Goal: Task Accomplishment & Management: Manage account settings

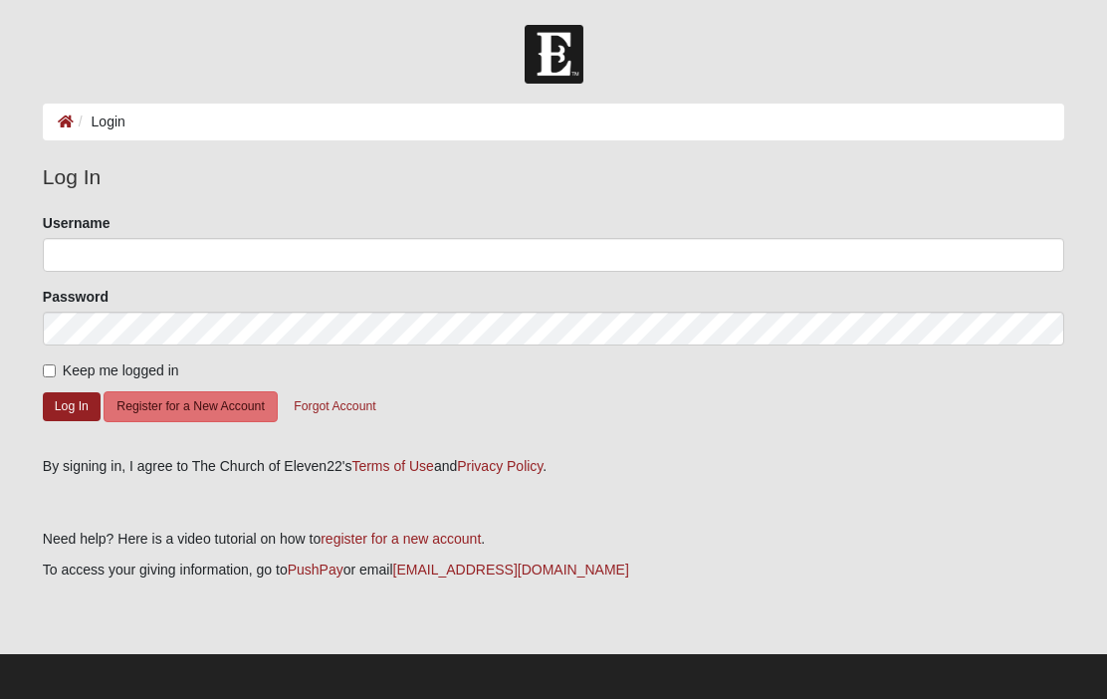
scroll to position [109, 0]
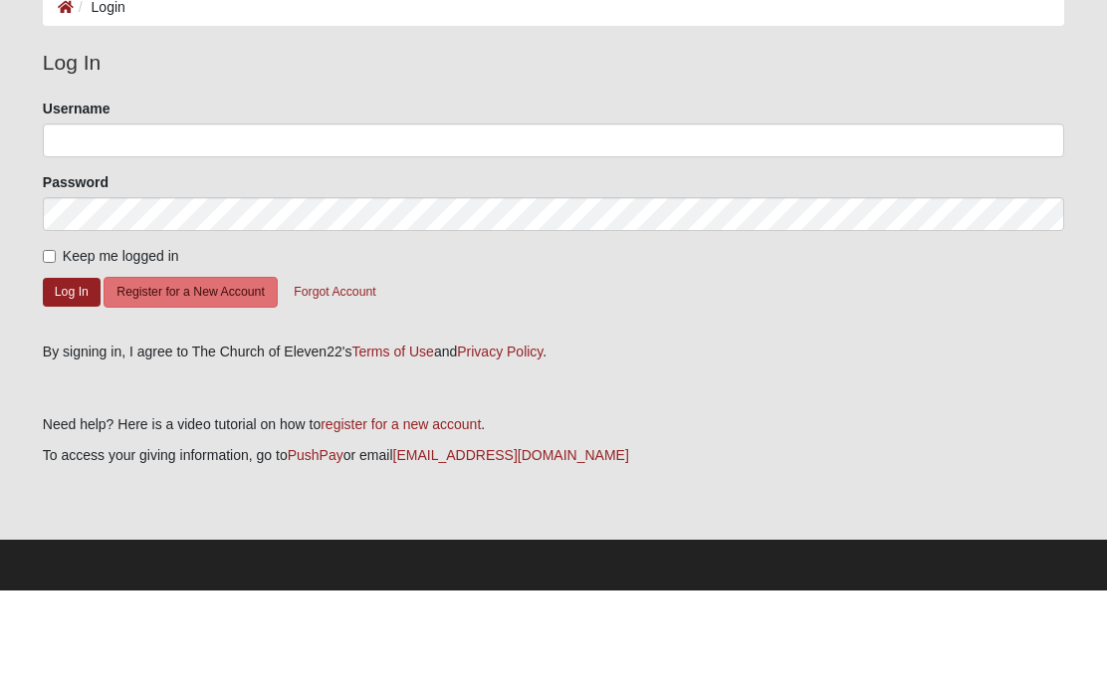
click at [46, 207] on label "Username" at bounding box center [77, 217] width 68 height 20
click at [46, 232] on input "Username" at bounding box center [553, 249] width 1021 height 34
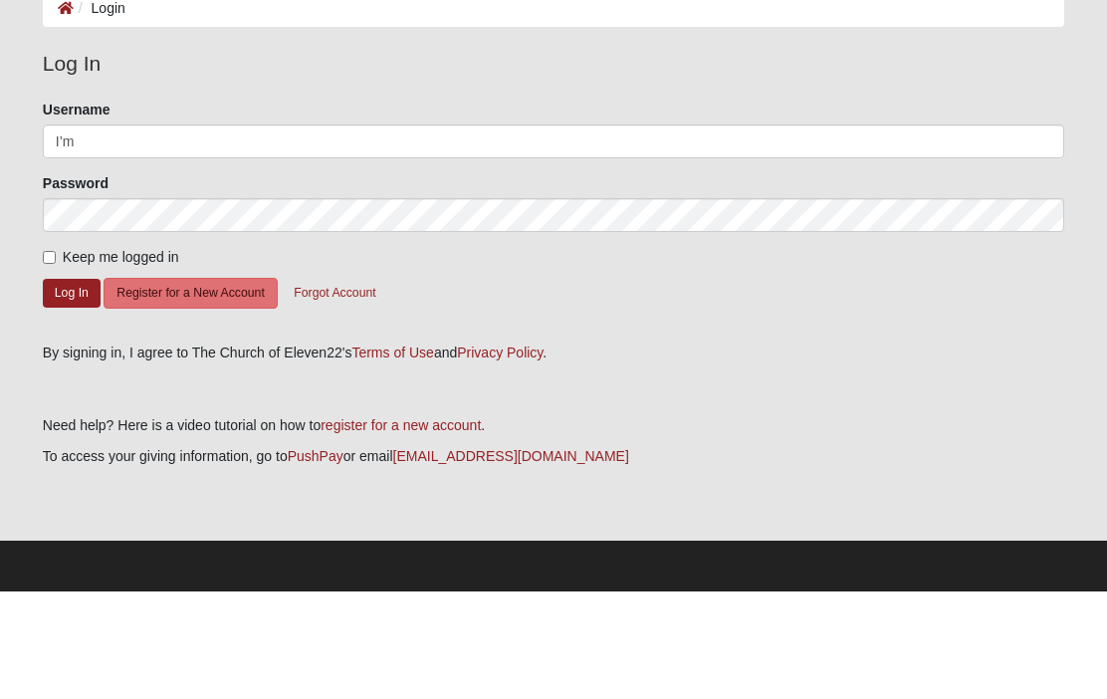
scroll to position [6, 0]
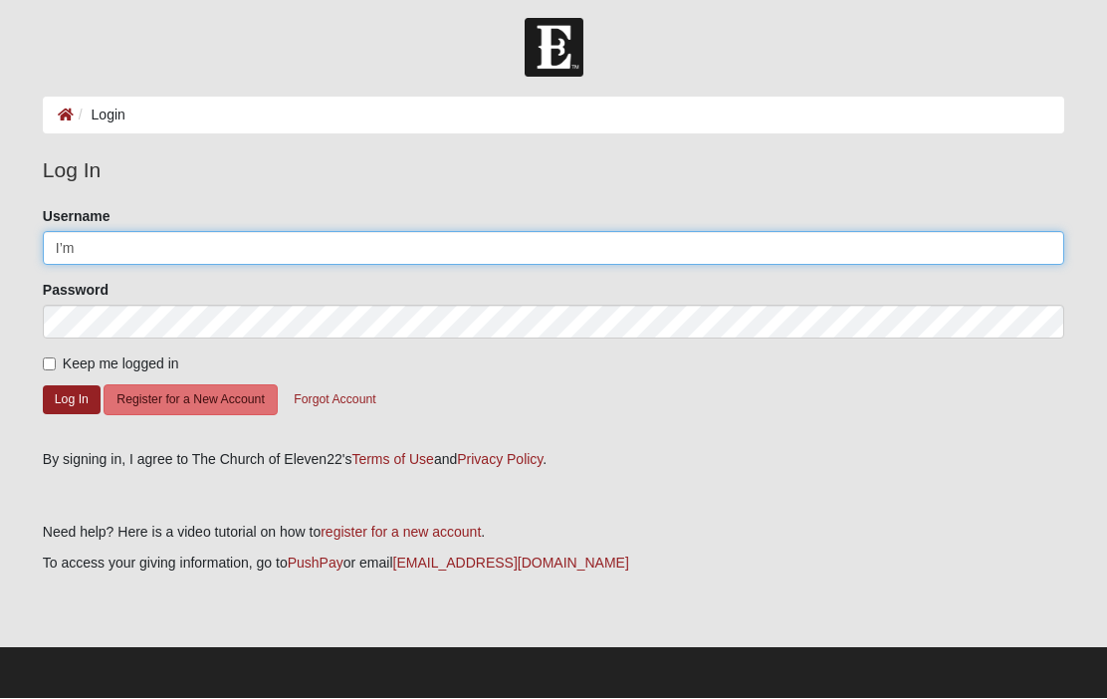
click at [86, 245] on input "I’m" at bounding box center [553, 249] width 1021 height 34
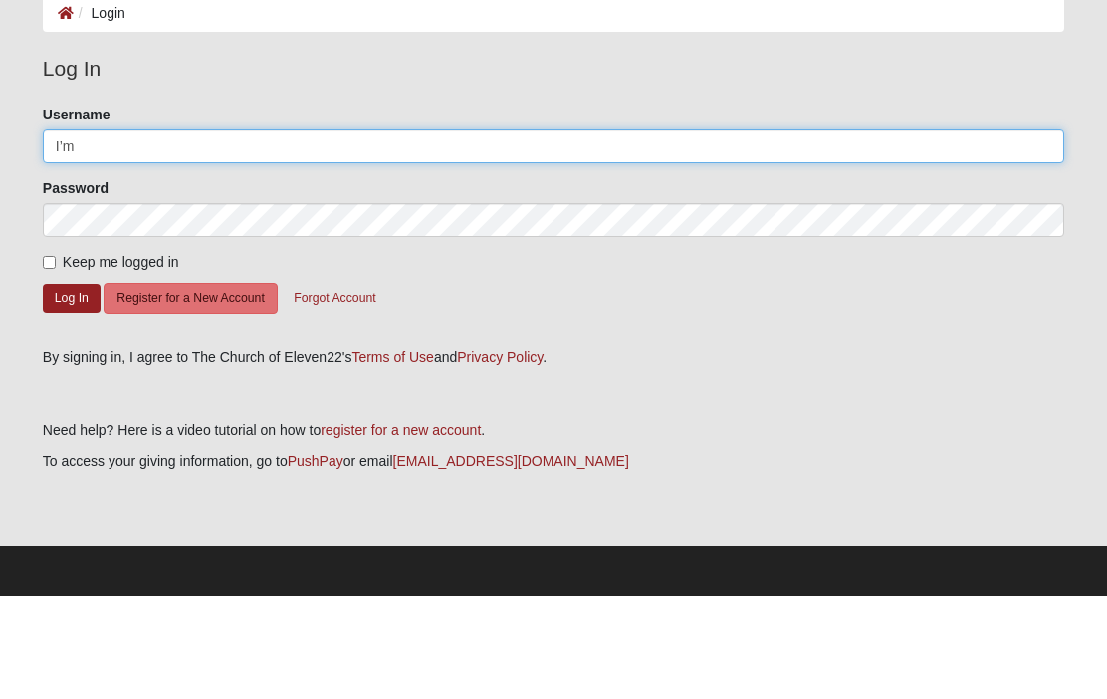
type input "[EMAIL_ADDRESS][PERSON_NAME][DOMAIN_NAME]"
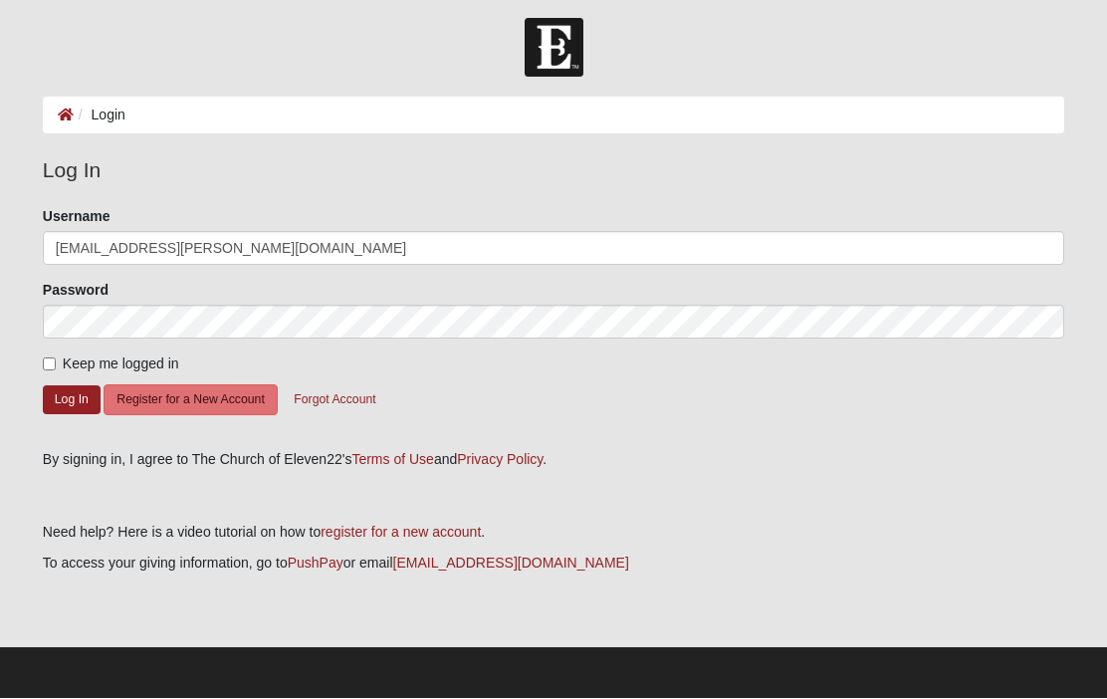
click at [46, 358] on input "Keep me logged in" at bounding box center [49, 364] width 13 height 13
checkbox input "true"
click at [62, 401] on button "Log In" at bounding box center [72, 400] width 58 height 29
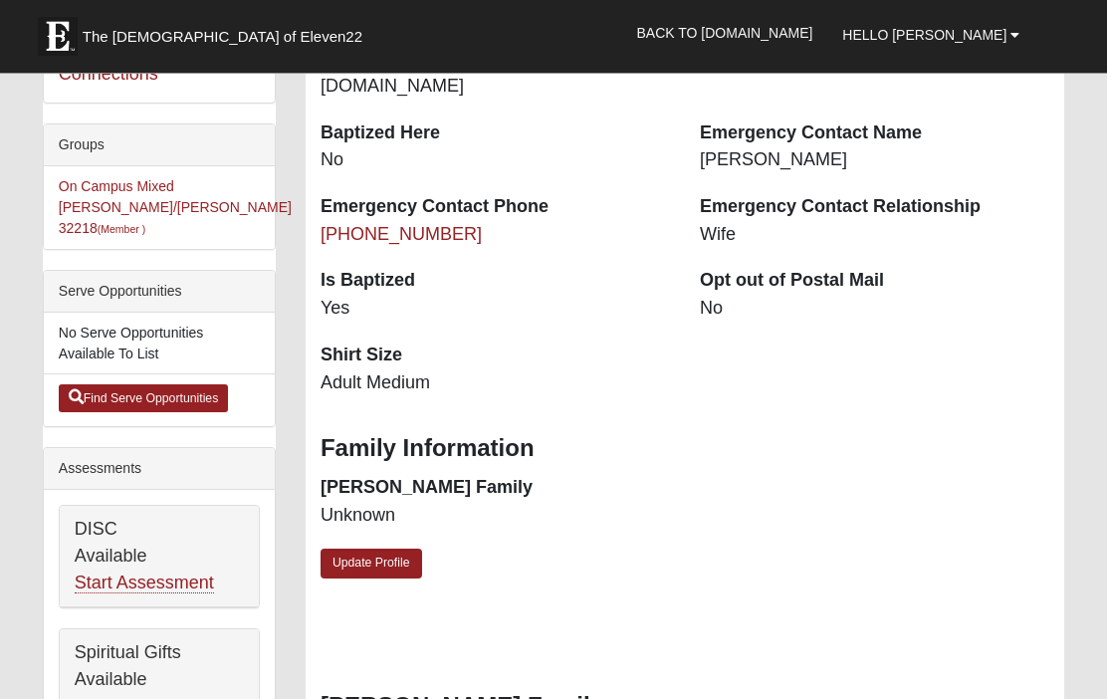
scroll to position [421, 0]
click at [375, 549] on link "Update Profile" at bounding box center [372, 563] width 102 height 29
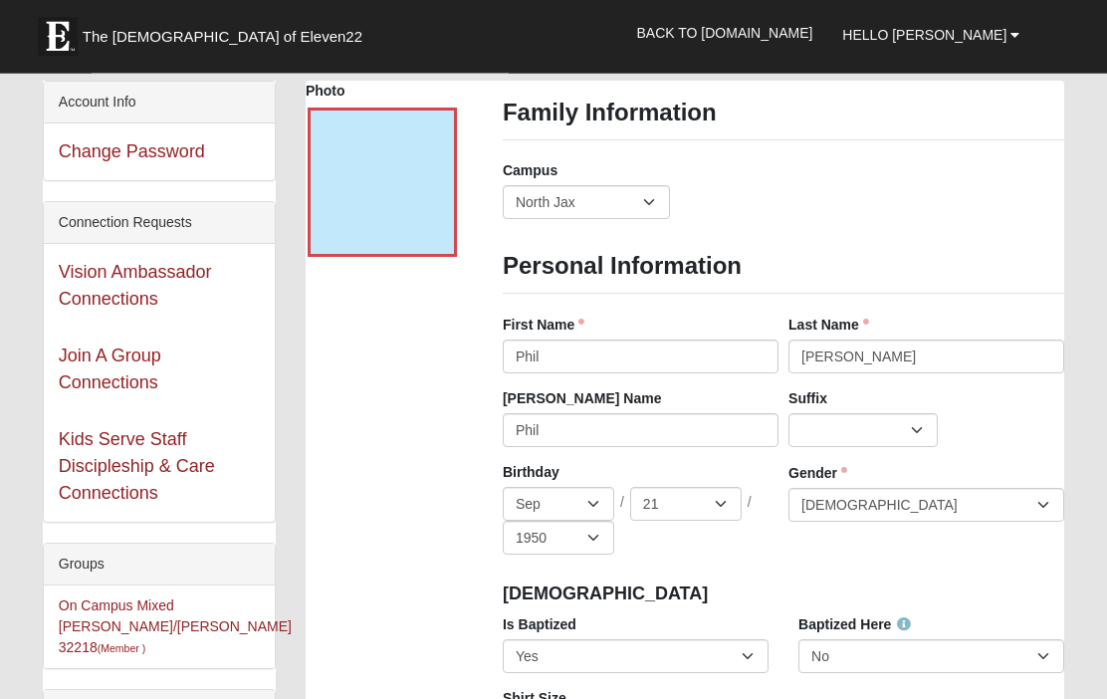
scroll to position [0, 0]
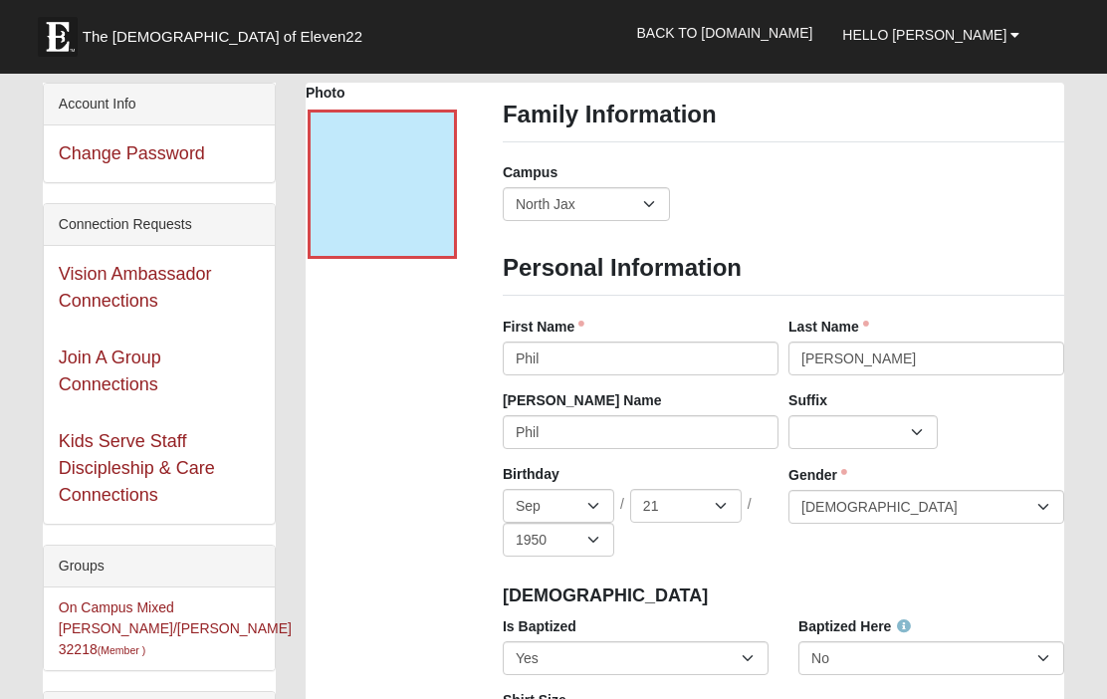
click at [433, 235] on icon at bounding box center [438, 235] width 14 height 14
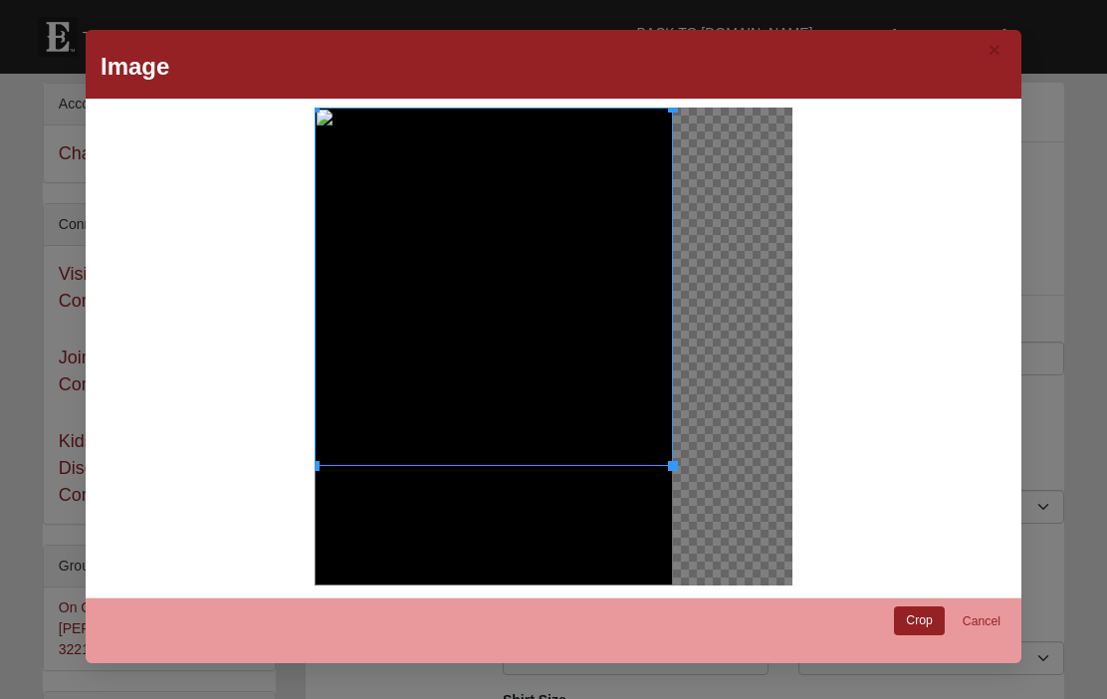
click at [927, 625] on link "Crop" at bounding box center [919, 620] width 51 height 29
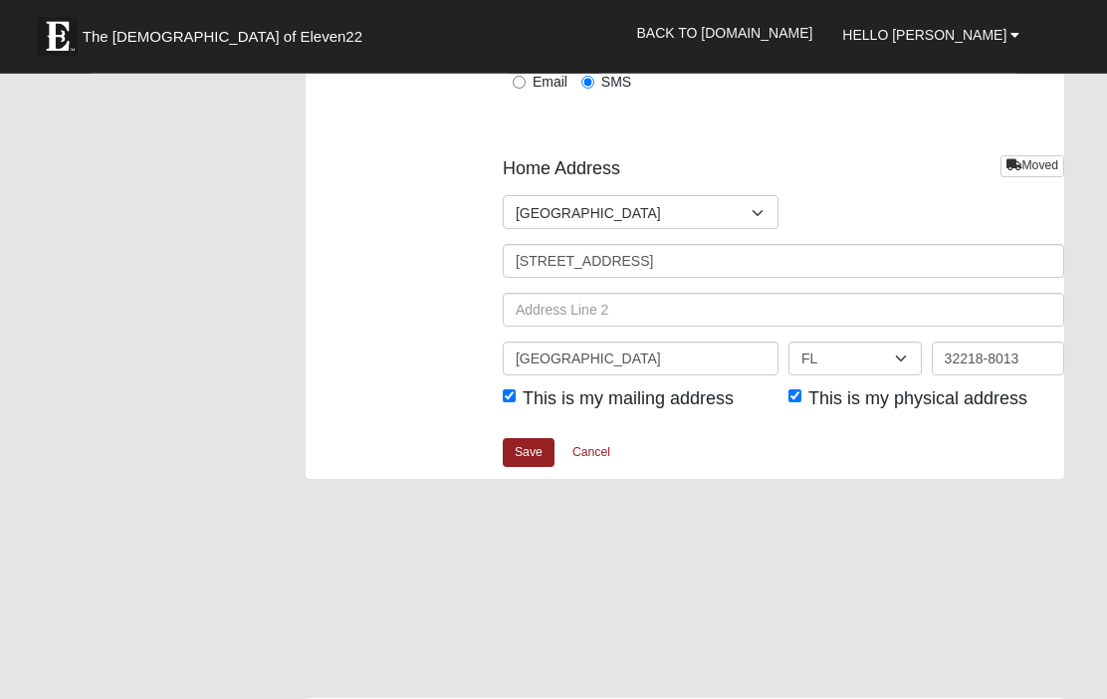
scroll to position [2591, 0]
click at [534, 445] on link "Save" at bounding box center [529, 452] width 52 height 29
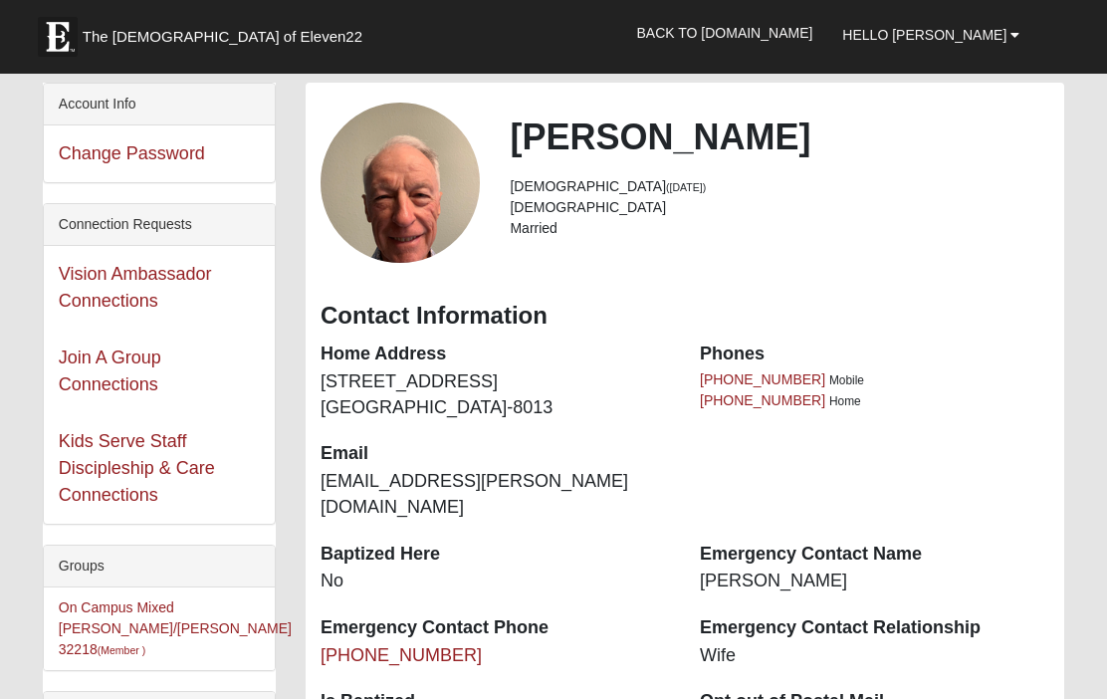
click at [1006, 28] on link "Hello Phil" at bounding box center [930, 35] width 207 height 50
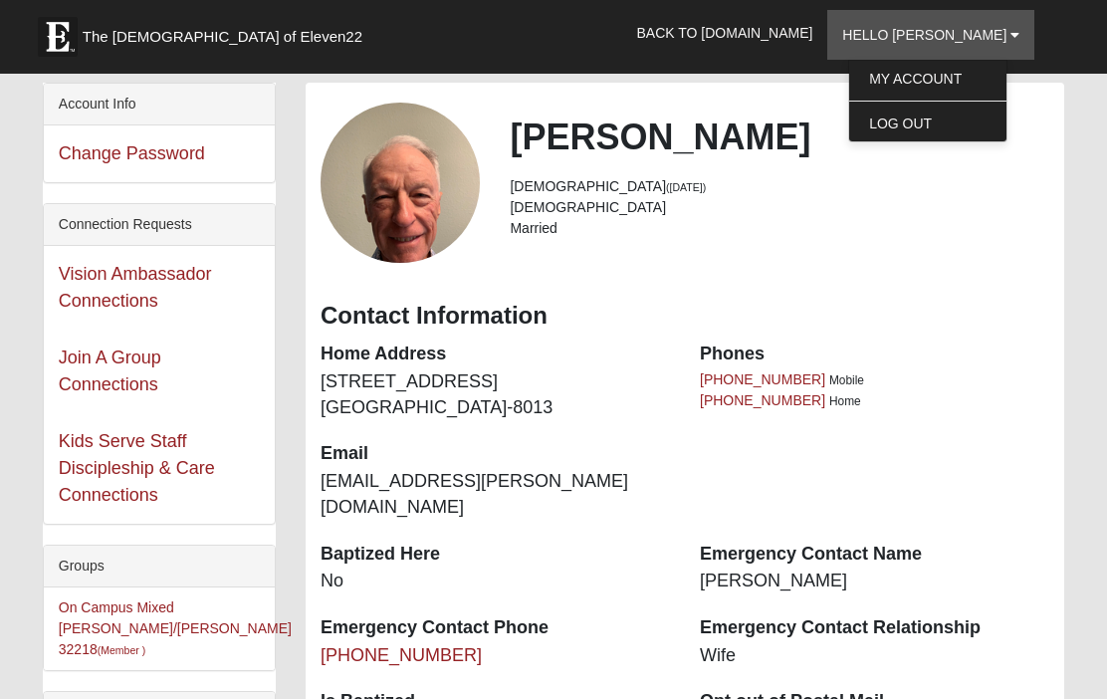
click at [943, 120] on link "Log Out" at bounding box center [927, 123] width 157 height 26
